Goal: Information Seeking & Learning: Check status

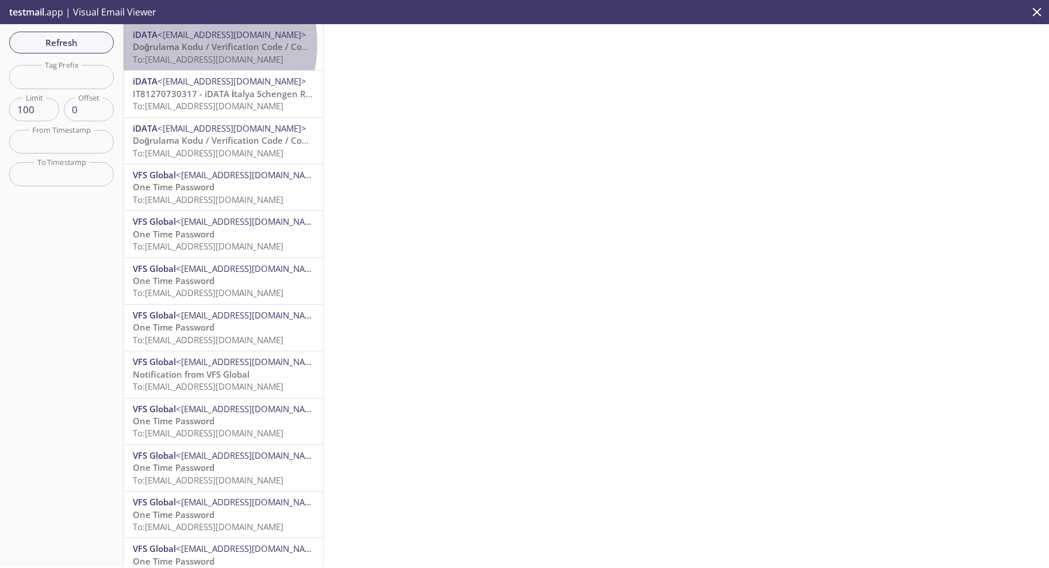
click at [180, 44] on span "Doğrulama Kodu / Verification Code / Codice di Verifica" at bounding box center [247, 46] width 229 height 11
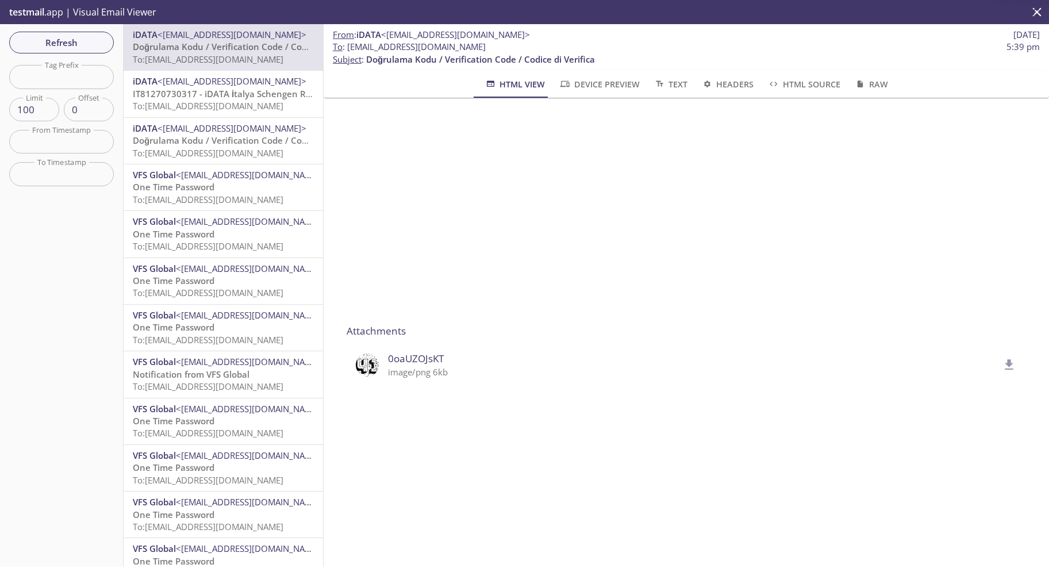
click at [195, 76] on span "<[EMAIL_ADDRESS][DOMAIN_NAME]>" at bounding box center [232, 80] width 149 height 11
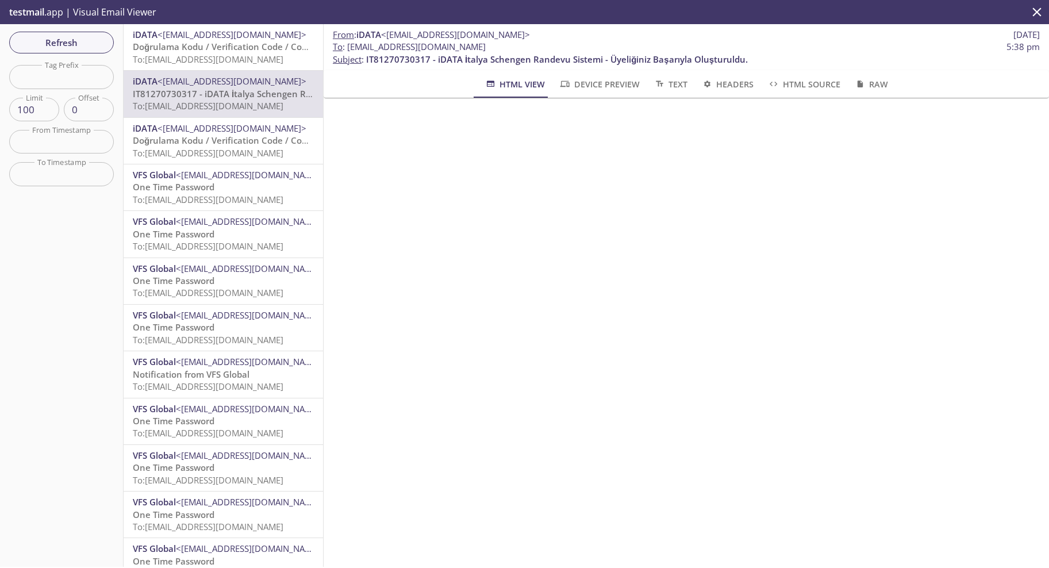
click at [181, 145] on span "Doğrulama Kodu / Verification Code / Codice di Verifica" at bounding box center [247, 140] width 229 height 11
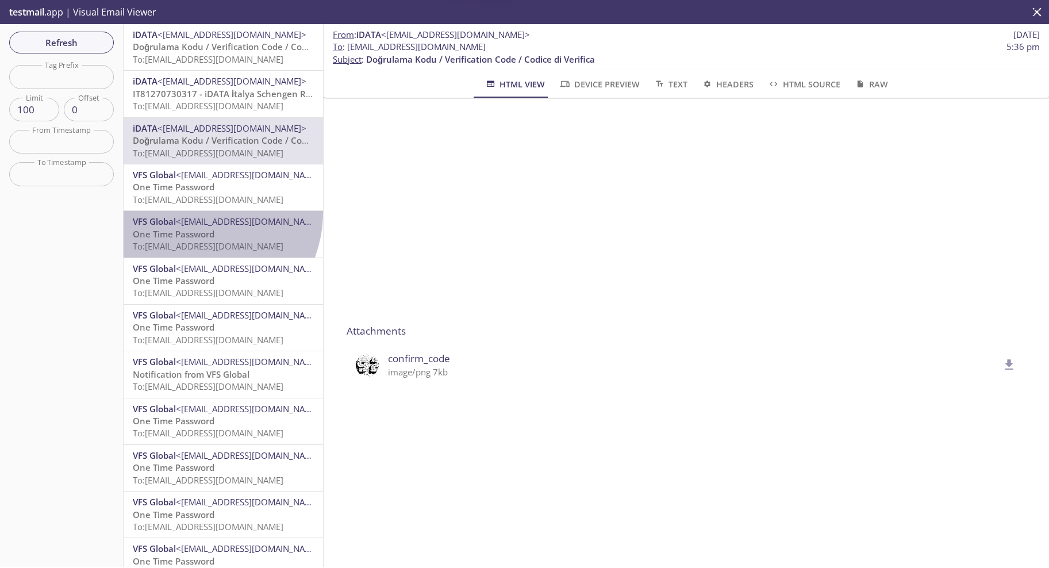
click at [192, 212] on div "VFS Global <donotreply@vfshelpline.com> One Time Password To: abucd.05712@inbox…" at bounding box center [223, 234] width 199 height 46
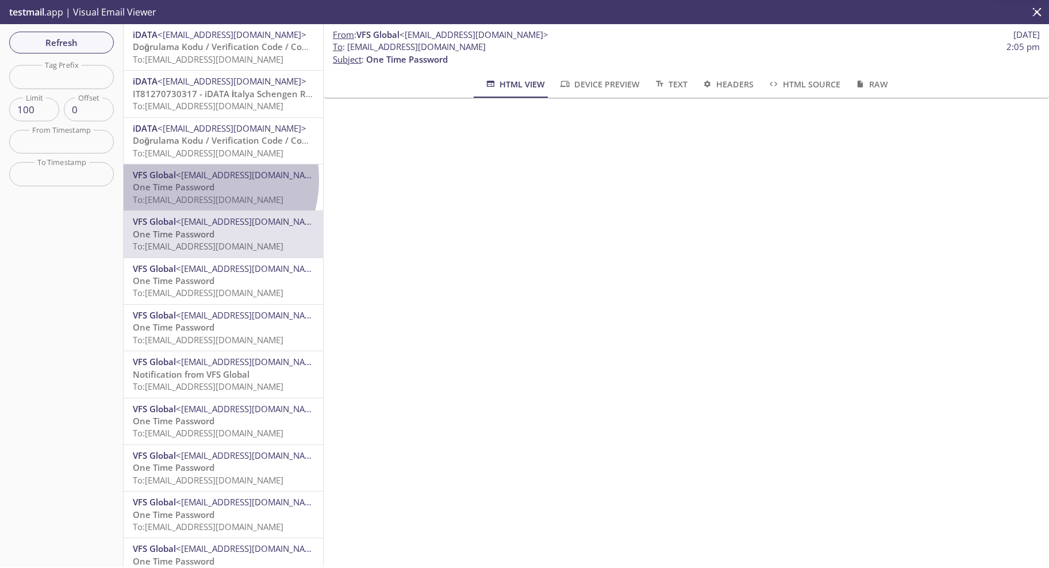
click at [192, 179] on span "<[EMAIL_ADDRESS][DOMAIN_NAME]>" at bounding box center [250, 174] width 149 height 11
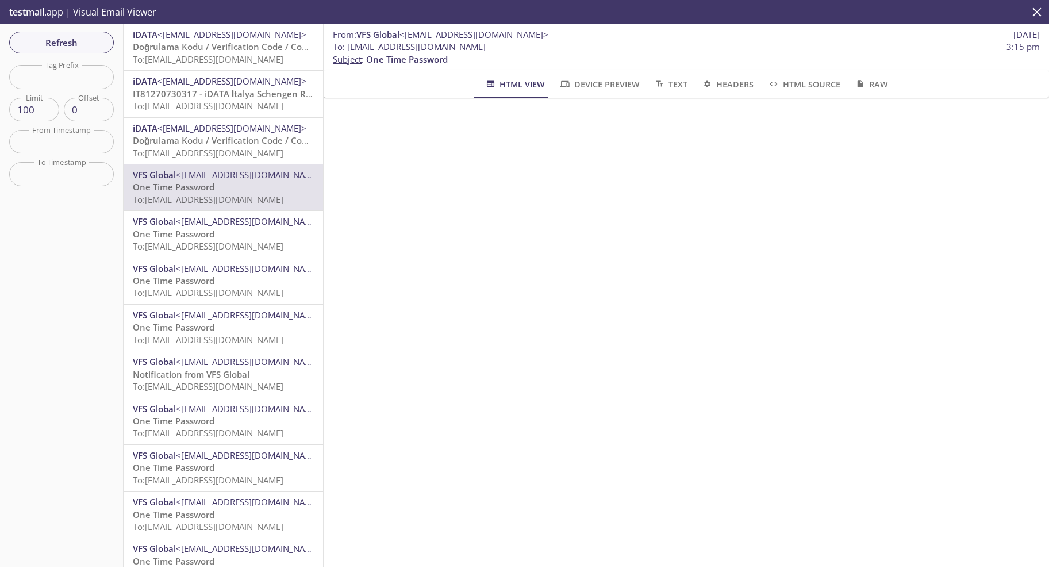
click at [190, 144] on span "Doğrulama Kodu / Verification Code / Codice di Verifica" at bounding box center [247, 140] width 229 height 11
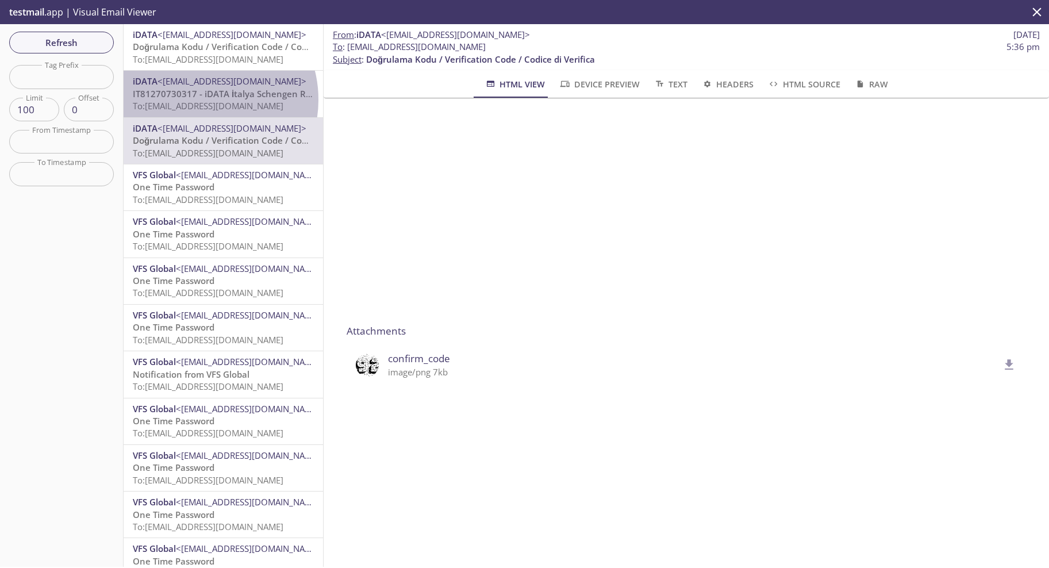
click at [199, 99] on p "IT81270730317 - iDATA İtalya Schengen Randevu Sistemi - Üyeliğiniz Başarıyla Ol…" at bounding box center [223, 100] width 181 height 25
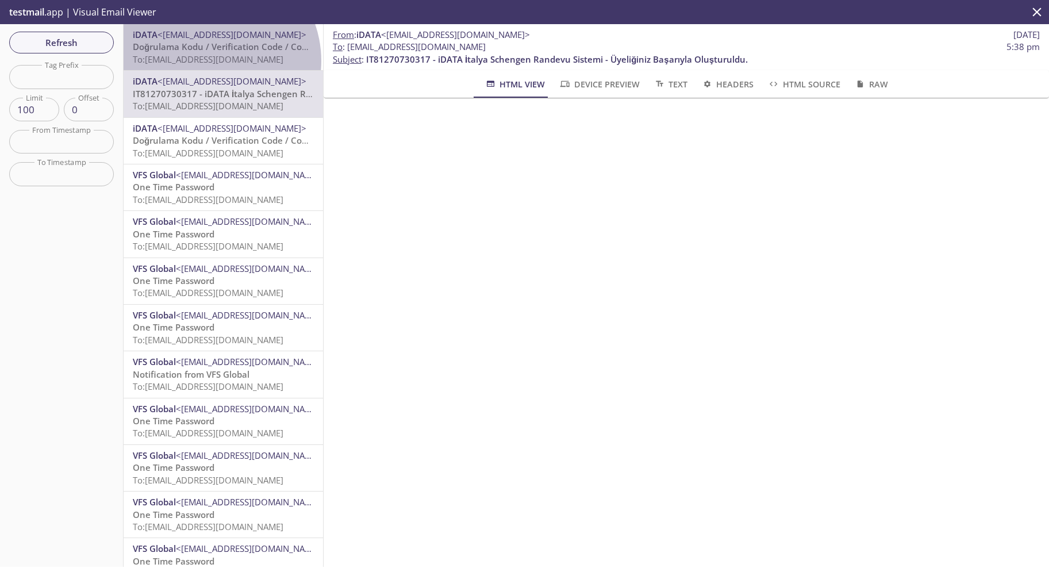
click at [209, 61] on span "To: [EMAIL_ADDRESS][DOMAIN_NAME]" at bounding box center [208, 58] width 151 height 11
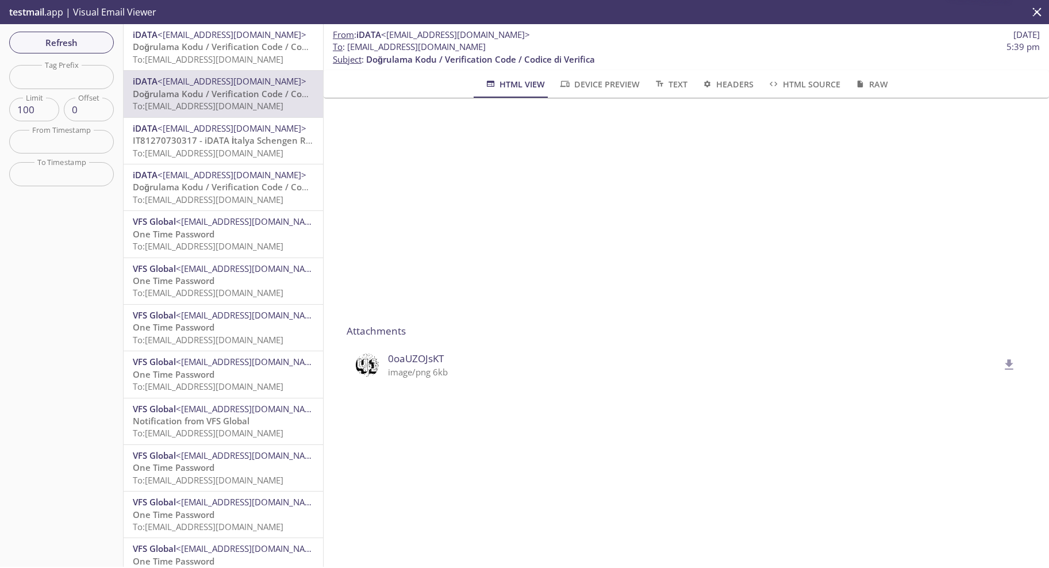
click at [194, 40] on span "<[EMAIL_ADDRESS][DOMAIN_NAME]>" at bounding box center [232, 34] width 149 height 11
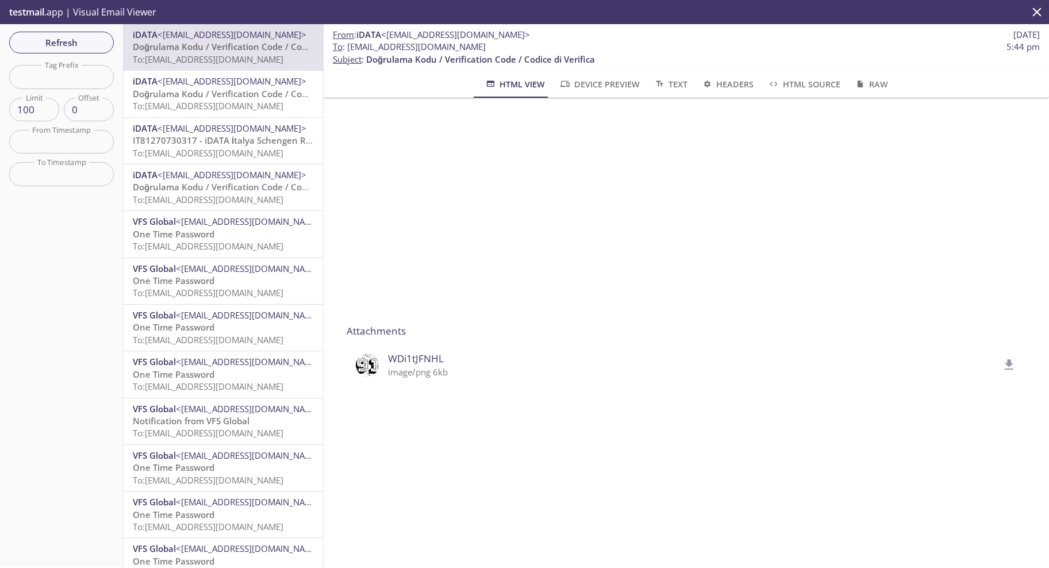
click at [367, 370] on img at bounding box center [367, 365] width 23 height 23
click at [423, 360] on span "WDi1tJFNHL" at bounding box center [693, 358] width 611 height 15
click at [376, 358] on img at bounding box center [367, 365] width 23 height 23
click at [367, 365] on img at bounding box center [367, 365] width 23 height 23
click at [421, 360] on span "WDi1tJFNHL" at bounding box center [693, 358] width 611 height 15
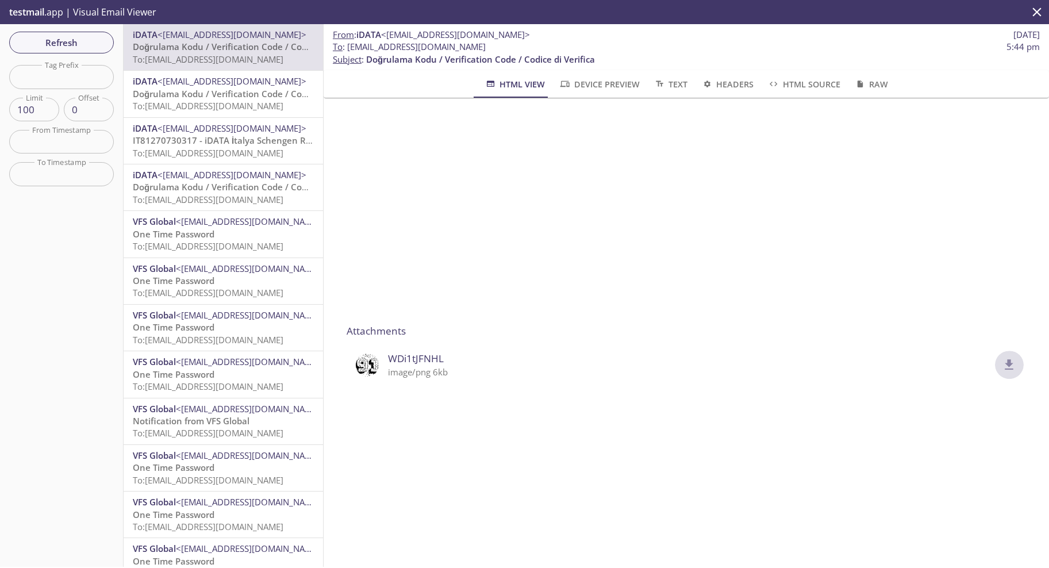
click at [1006, 361] on icon "delete" at bounding box center [1010, 364] width 9 height 10
click at [70, 43] on span "Refresh" at bounding box center [61, 42] width 86 height 15
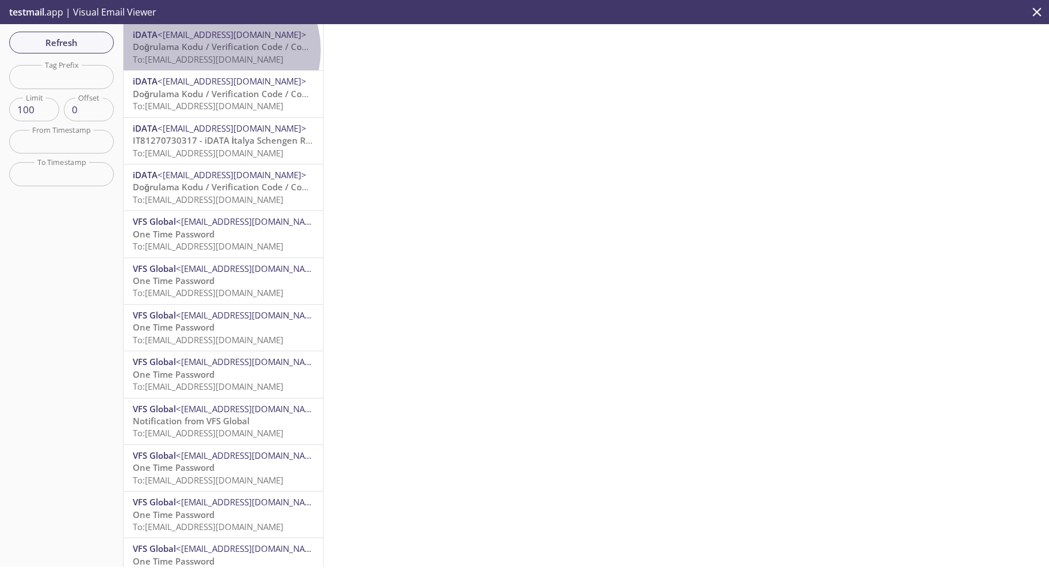
click at [220, 50] on span "Doğrulama Kodu / Verification Code / Codice di Verifica" at bounding box center [247, 46] width 229 height 11
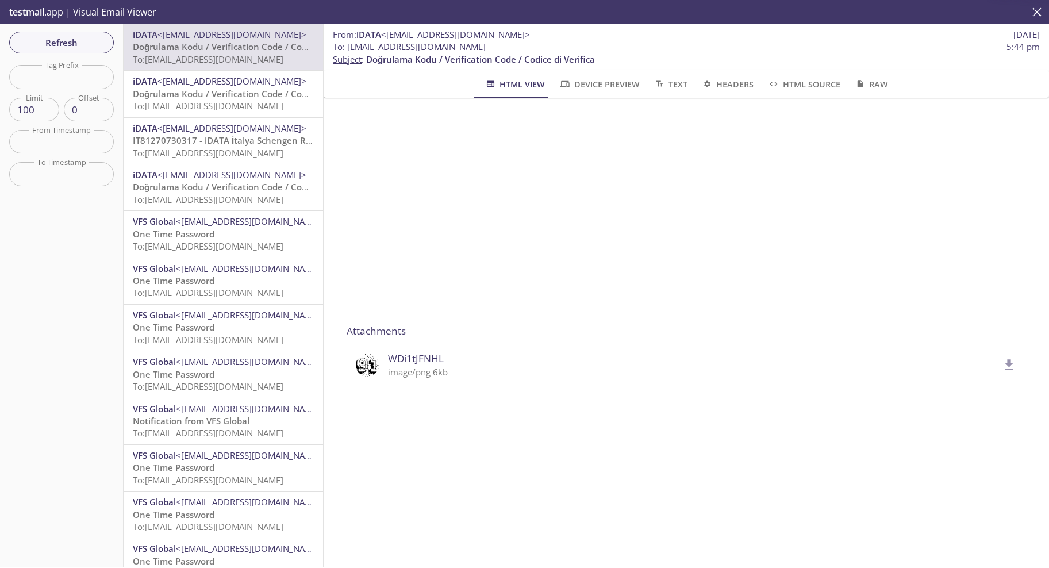
click at [220, 74] on div "iDATA <[EMAIL_ADDRESS][DOMAIN_NAME]> Doğrulama Kodu / Verification Code / Codic…" at bounding box center [223, 94] width 199 height 46
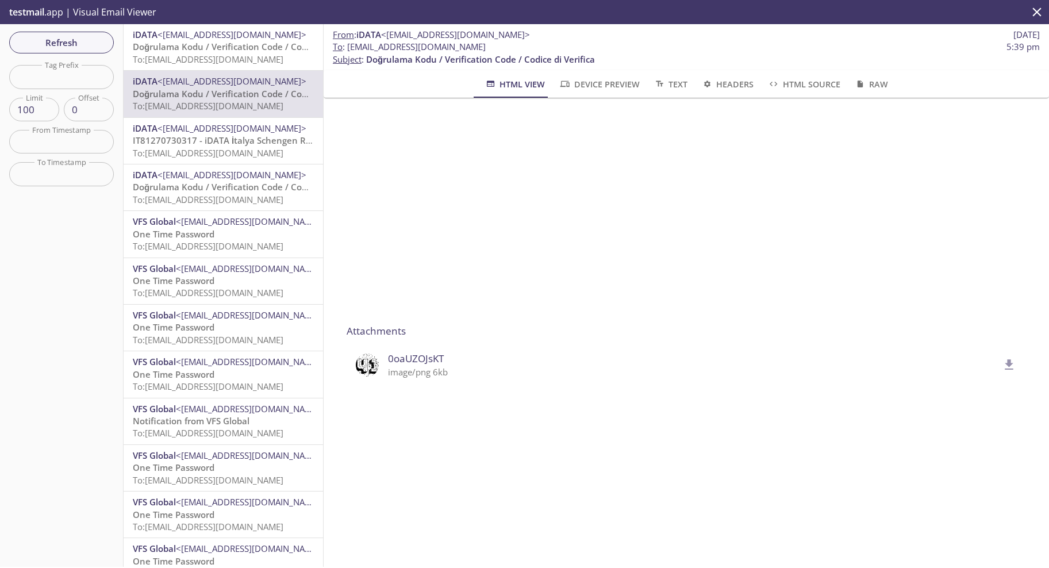
click at [217, 36] on span "<[EMAIL_ADDRESS][DOMAIN_NAME]>" at bounding box center [232, 34] width 149 height 11
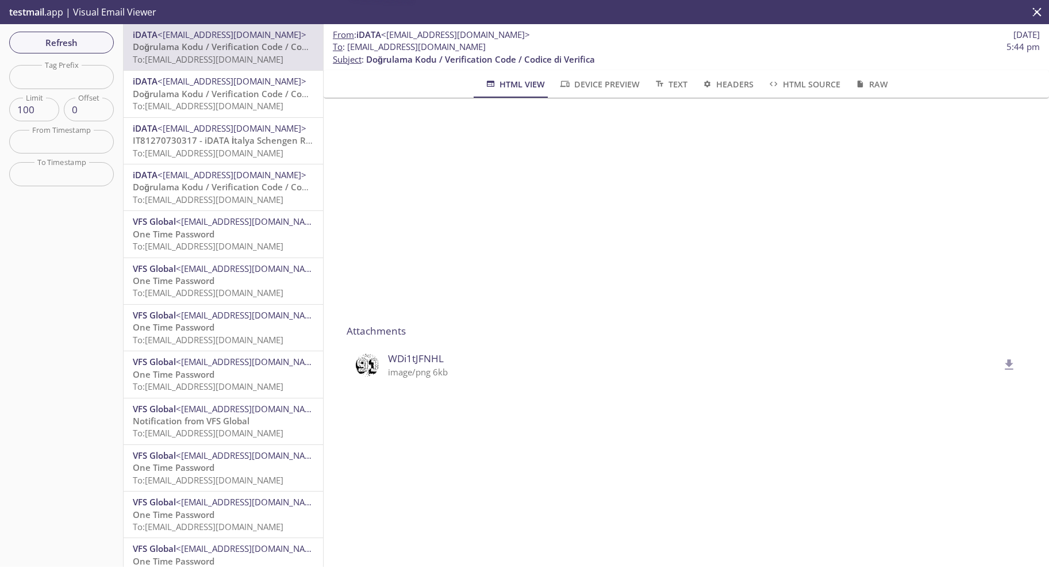
click at [225, 81] on span "<[EMAIL_ADDRESS][DOMAIN_NAME]>" at bounding box center [232, 80] width 149 height 11
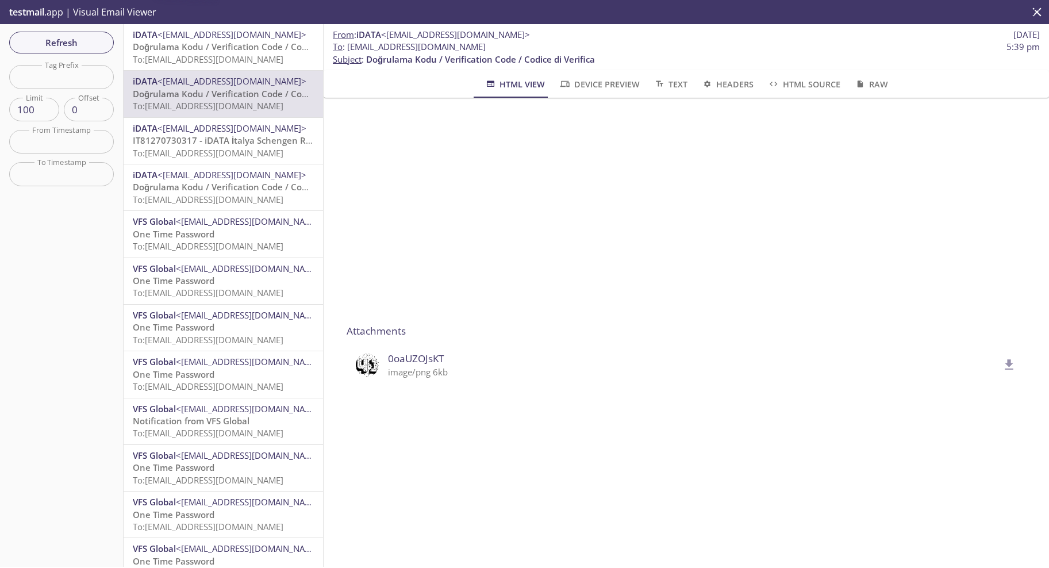
click at [225, 33] on span "<[EMAIL_ADDRESS][DOMAIN_NAME]>" at bounding box center [232, 34] width 149 height 11
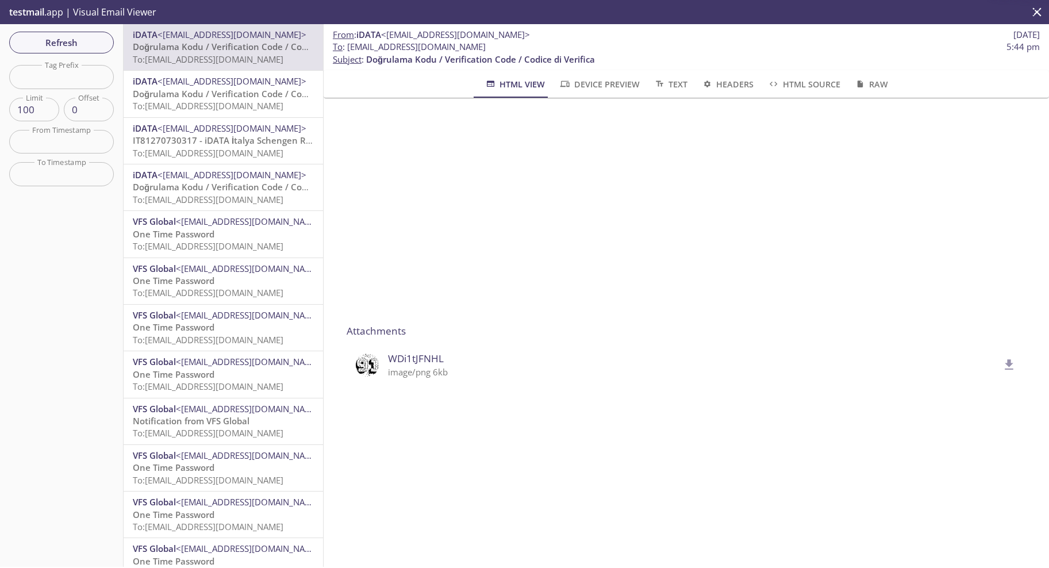
click at [995, 366] on button "delete" at bounding box center [1009, 365] width 29 height 29
click at [57, 42] on span "Refresh" at bounding box center [61, 42] width 86 height 15
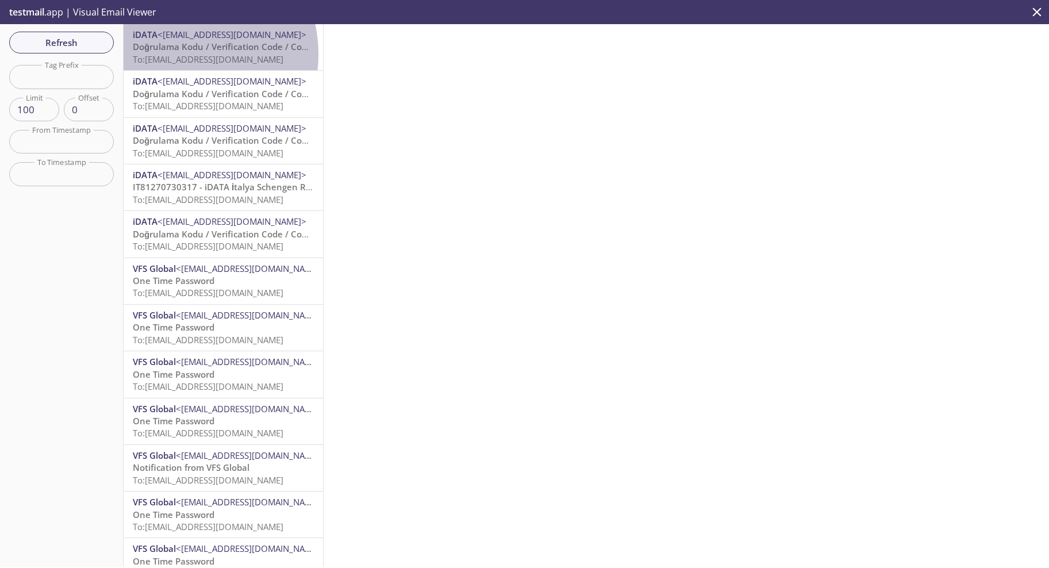
click at [172, 55] on span "To: [EMAIL_ADDRESS][DOMAIN_NAME]" at bounding box center [208, 58] width 151 height 11
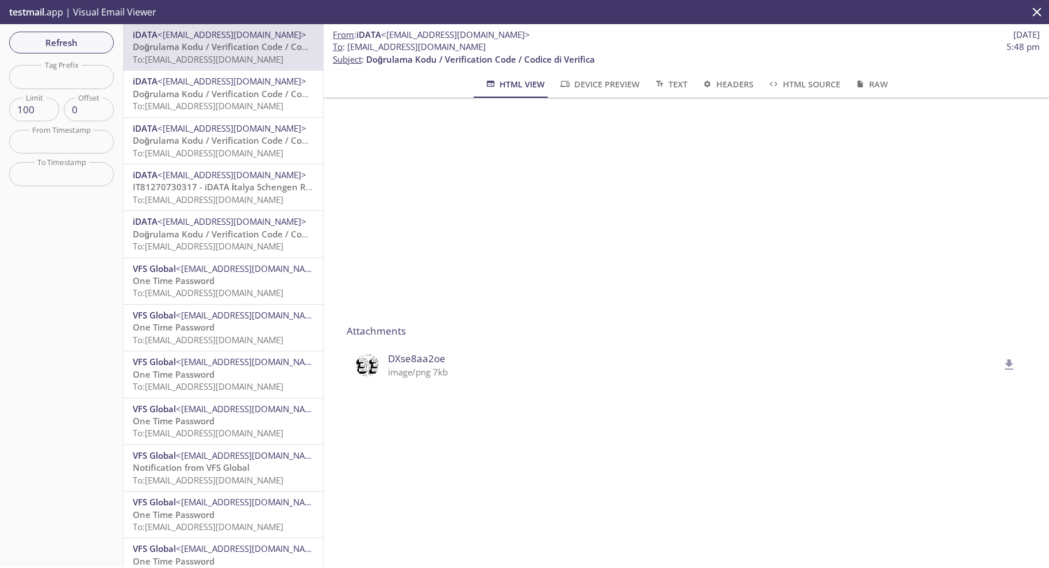
click at [1002, 363] on icon "delete" at bounding box center [1009, 365] width 15 height 15
